Goal: Navigation & Orientation: Find specific page/section

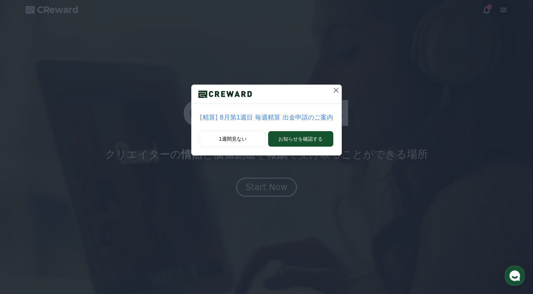
click at [334, 89] on icon at bounding box center [336, 90] width 8 height 8
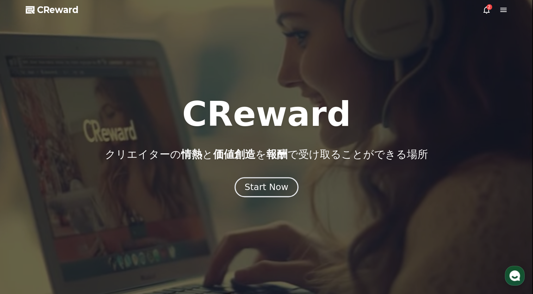
click at [270, 190] on div "Start Now" at bounding box center [266, 187] width 44 height 12
